Goal: Transaction & Acquisition: Purchase product/service

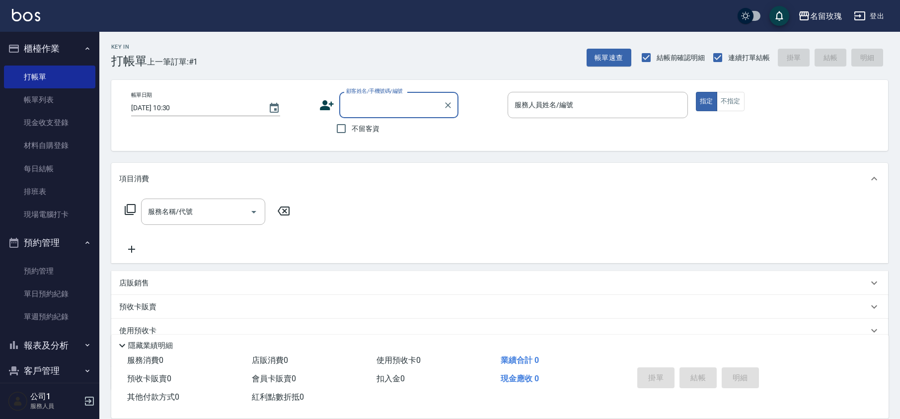
click at [401, 104] on input "顧客姓名/手機號碼/編號" at bounding box center [391, 104] width 95 height 17
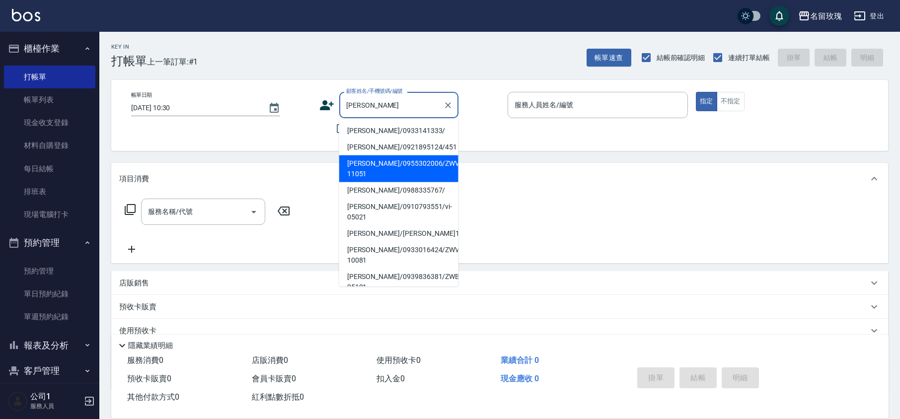
click at [402, 160] on li "[PERSON_NAME]/0955302006/ZWVI-11051" at bounding box center [398, 168] width 119 height 27
type input "[PERSON_NAME]/0955302006/ZWVI-11051"
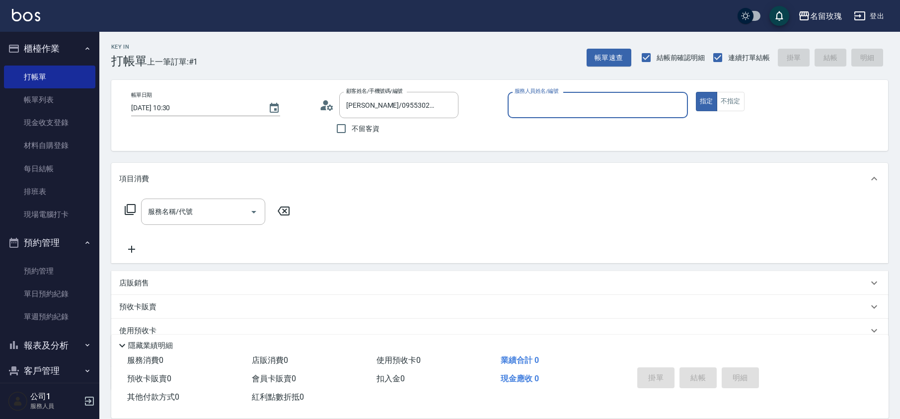
type input "VIVI-2"
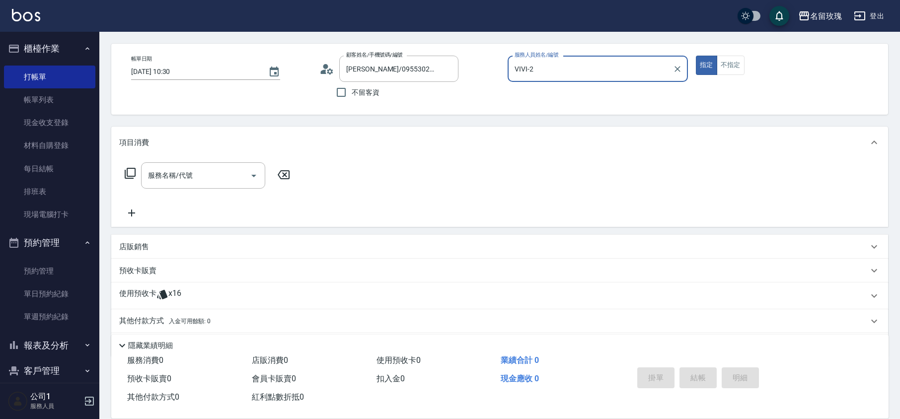
scroll to position [68, 0]
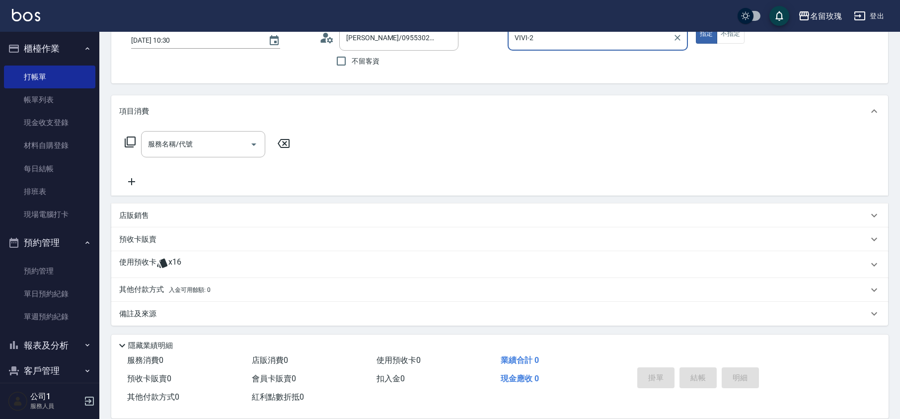
click at [183, 260] on div "使用預收卡 x16" at bounding box center [493, 264] width 749 height 15
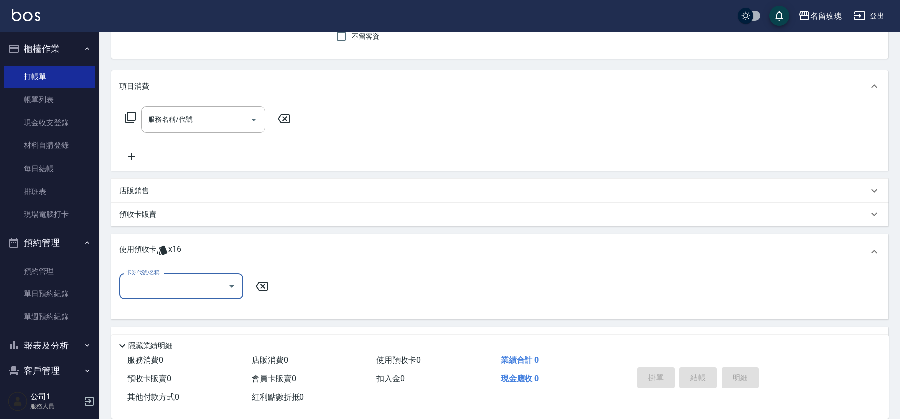
scroll to position [134, 0]
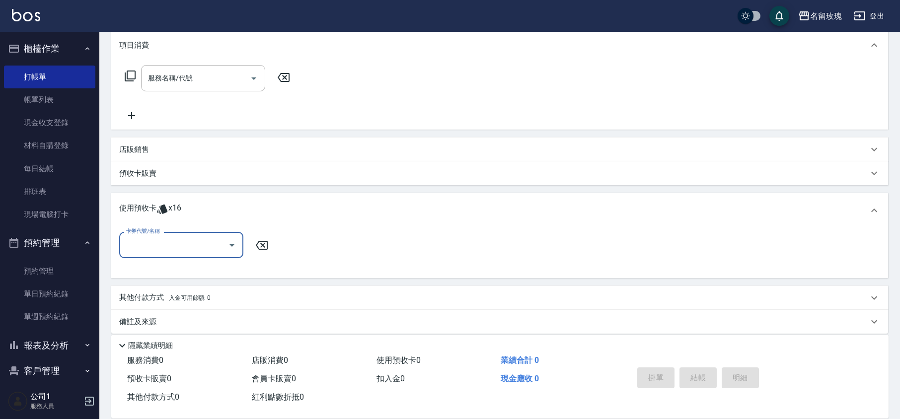
click at [231, 247] on icon "Open" at bounding box center [232, 245] width 12 height 12
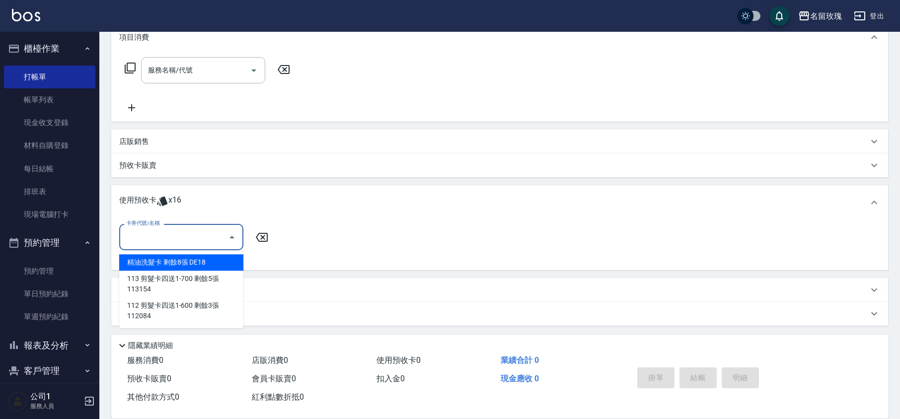
click at [361, 201] on div "使用預收卡 x16" at bounding box center [493, 202] width 749 height 15
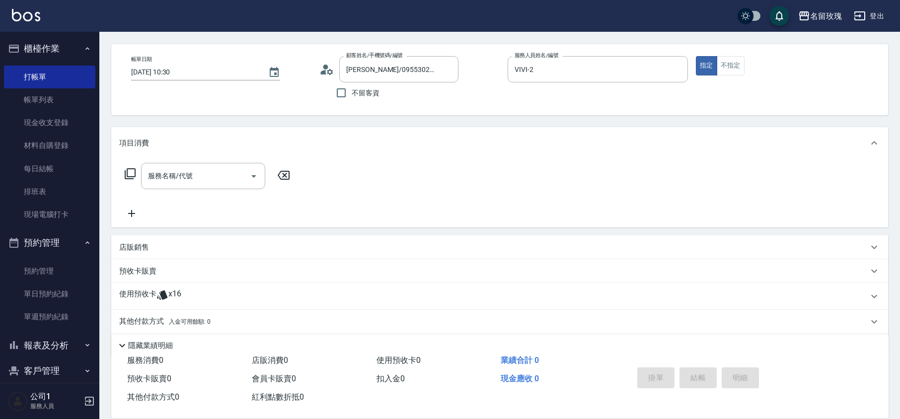
scroll to position [68, 0]
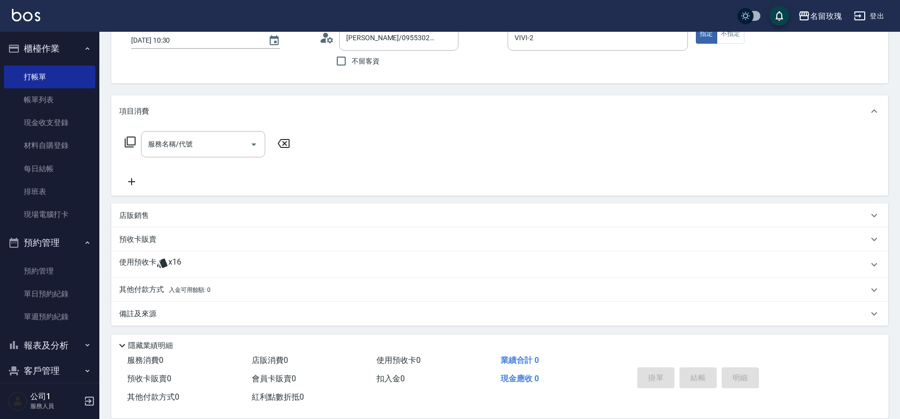
click at [168, 266] on span "x16" at bounding box center [174, 264] width 13 height 15
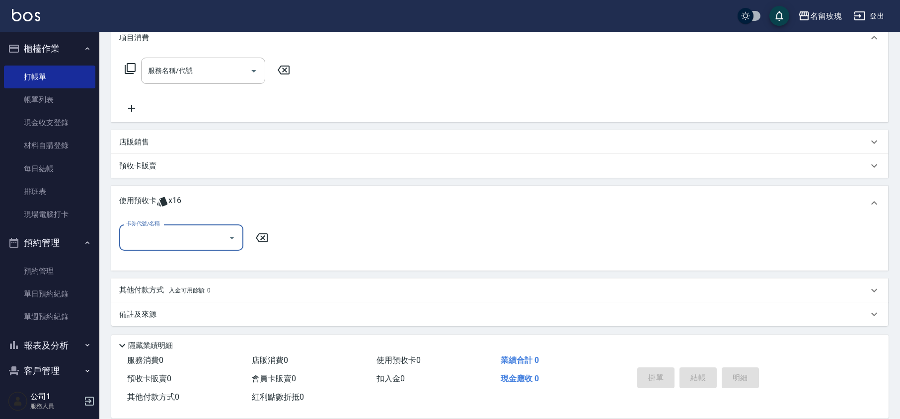
scroll to position [142, 0]
click at [233, 237] on icon "Open" at bounding box center [232, 237] width 12 height 12
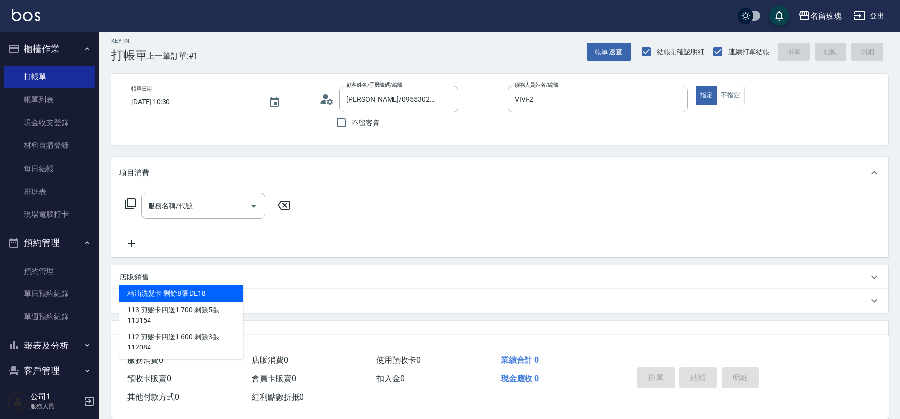
scroll to position [0, 0]
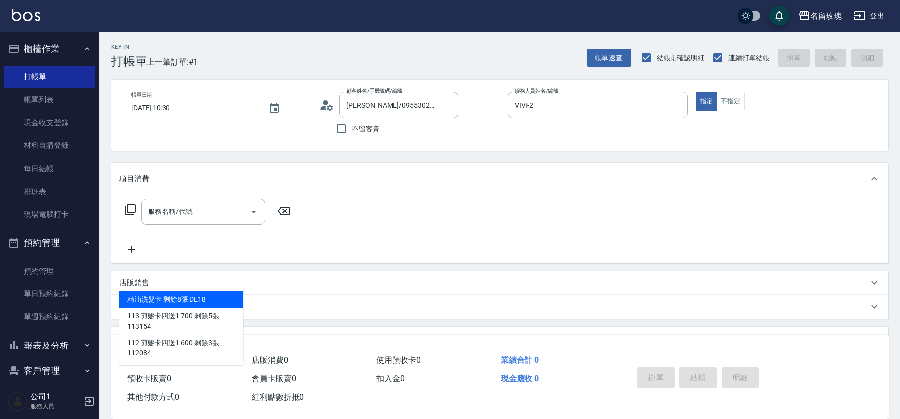
click at [126, 206] on icon at bounding box center [130, 210] width 12 height 12
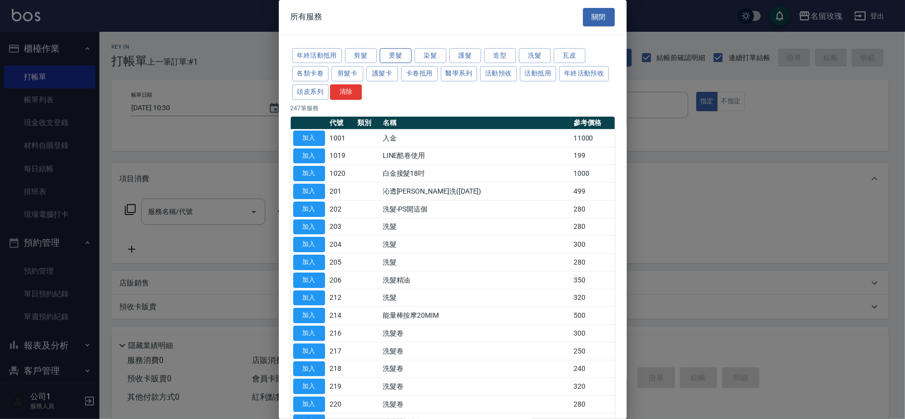
click at [398, 54] on button "燙髮" at bounding box center [395, 55] width 32 height 15
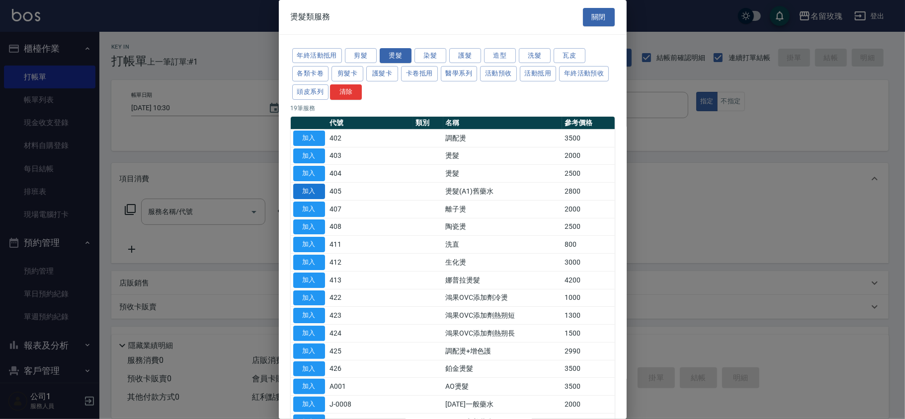
click at [312, 196] on button "加入" at bounding box center [309, 191] width 32 height 15
type input "燙髮(A1)舊藥水(405)"
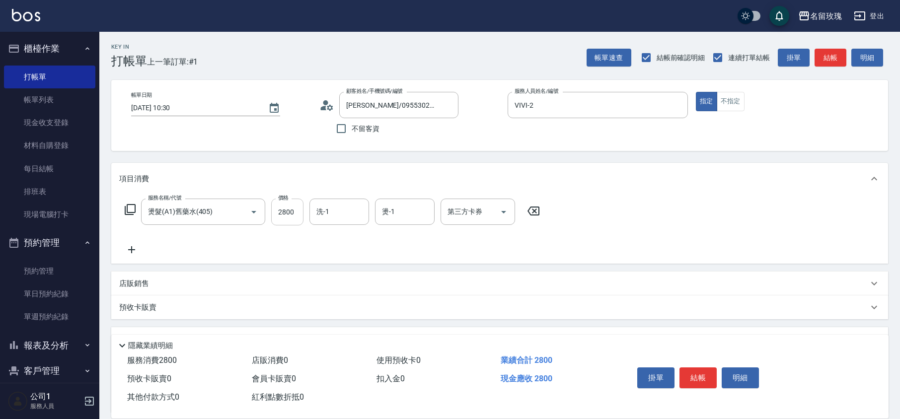
click at [286, 215] on input "2800" at bounding box center [287, 212] width 32 height 27
type input "3000"
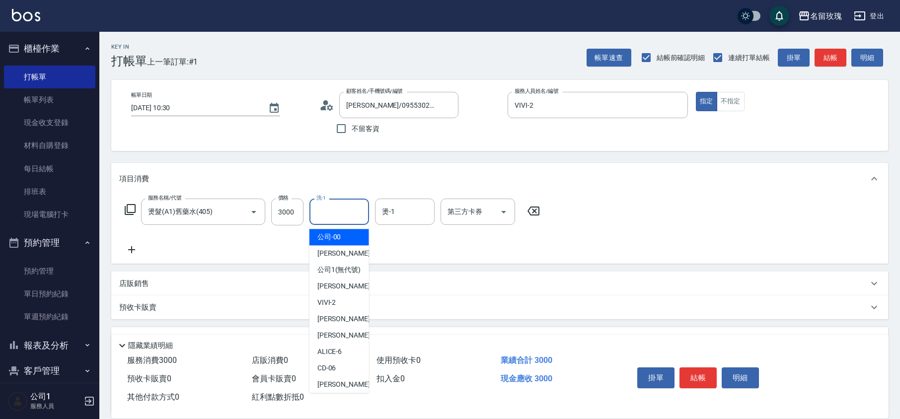
click at [340, 215] on input "洗-1" at bounding box center [339, 211] width 51 height 17
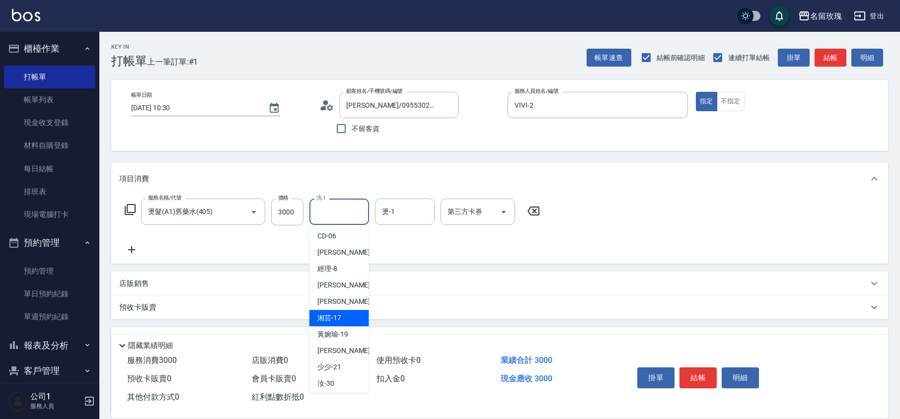
click at [350, 322] on div "湘芸 -17" at bounding box center [339, 318] width 60 height 16
type input "湘芸-17"
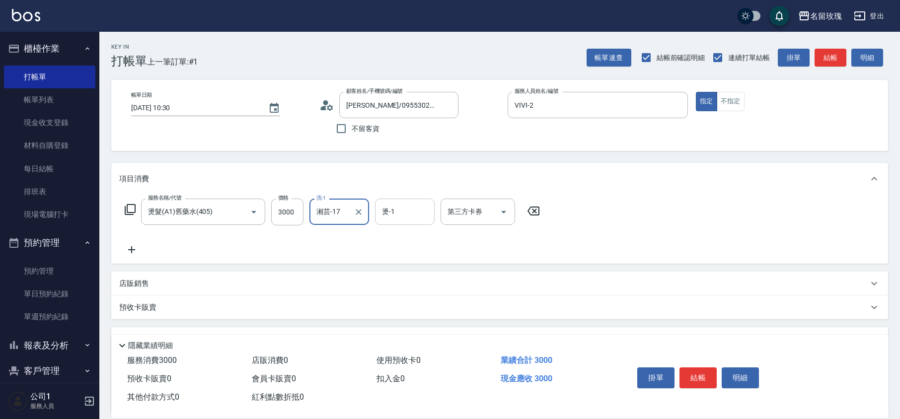
click at [398, 214] on input "燙-1" at bounding box center [404, 211] width 51 height 17
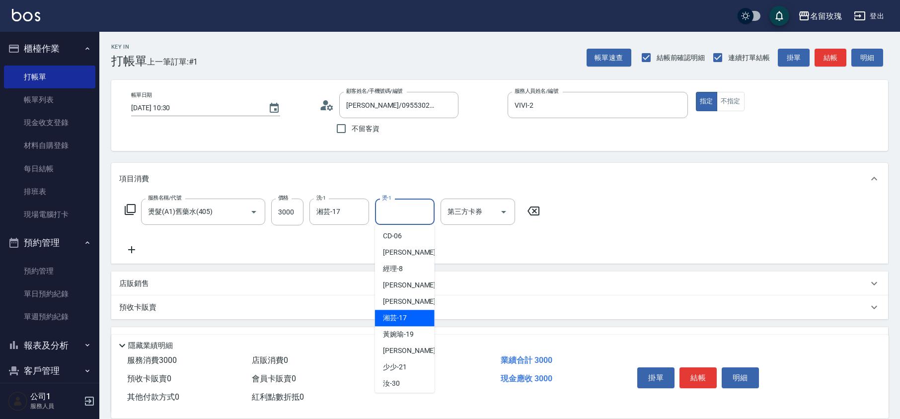
click at [425, 325] on div "湘芸 -17" at bounding box center [405, 318] width 60 height 16
type input "湘芸-17"
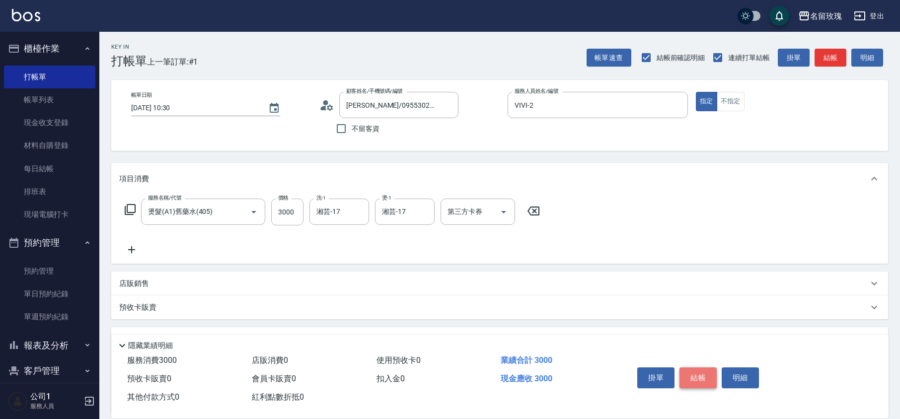
click at [697, 372] on button "結帳" at bounding box center [698, 378] width 37 height 21
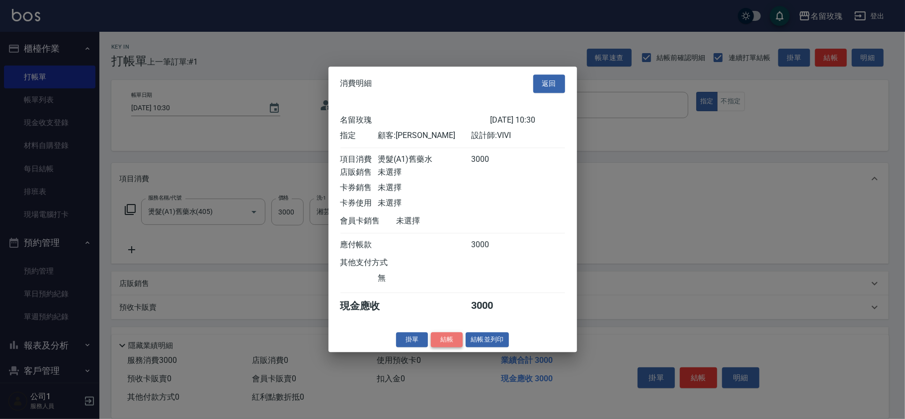
click at [440, 340] on button "結帳" at bounding box center [447, 339] width 32 height 15
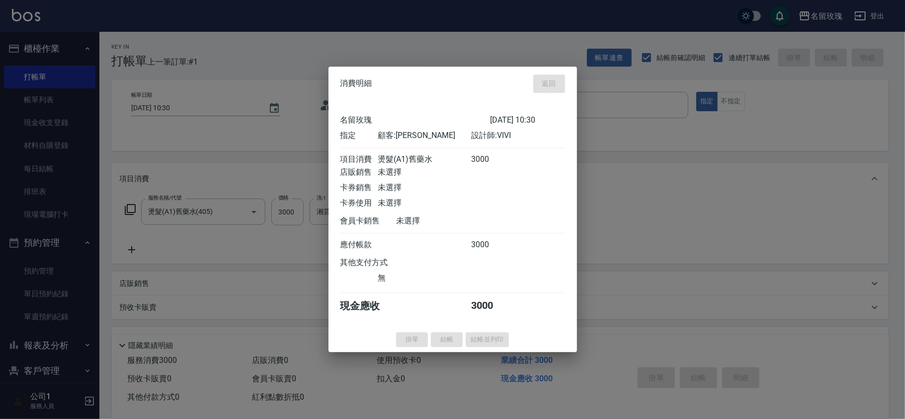
type input "[DATE] 13:50"
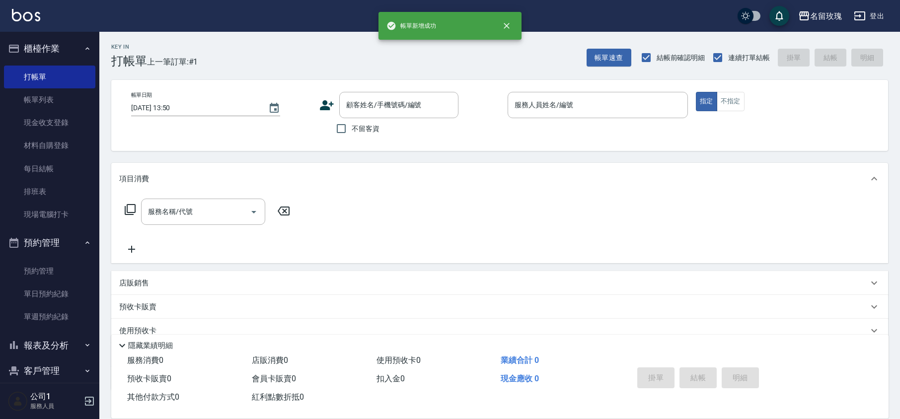
scroll to position [0, 0]
